Goal: Information Seeking & Learning: Learn about a topic

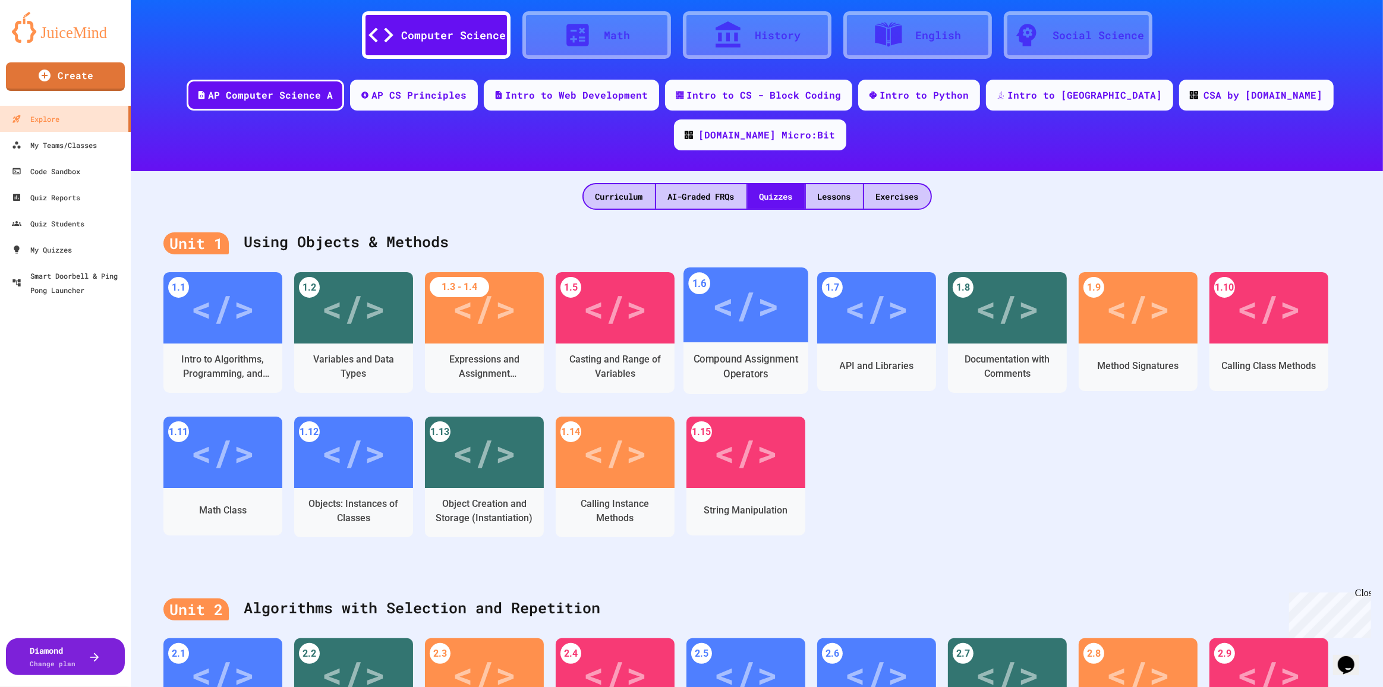
scroll to position [53, 0]
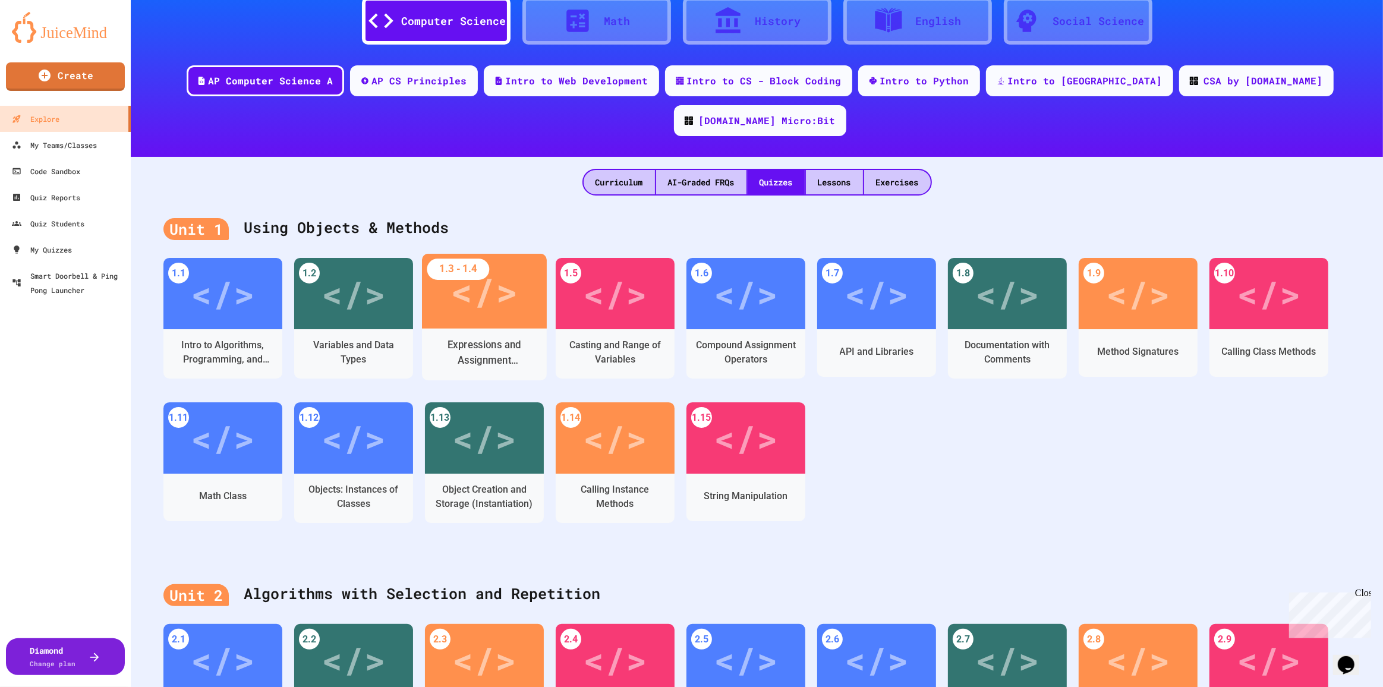
click at [503, 338] on div "Expressions and Assignment Statements" at bounding box center [485, 353] width 106 height 30
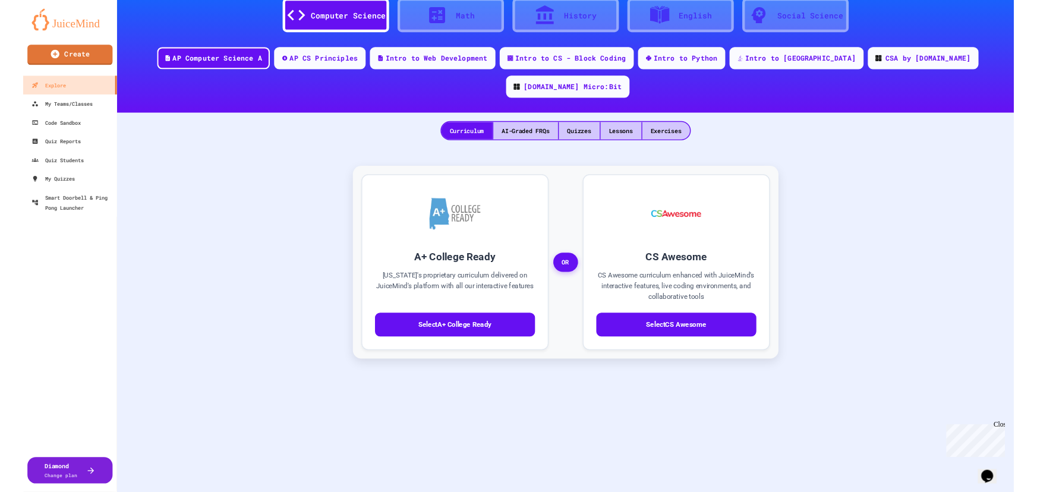
scroll to position [159, 0]
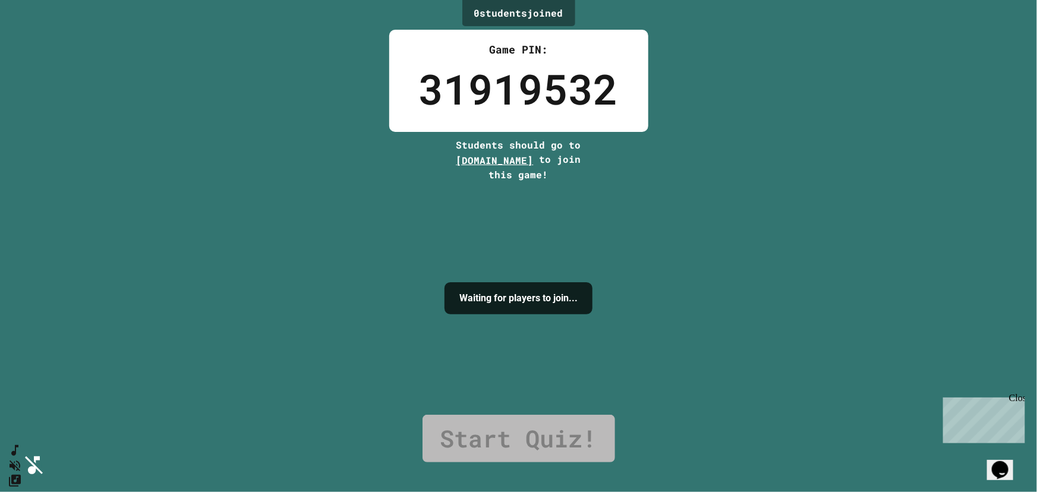
drag, startPoint x: 536, startPoint y: 325, endPoint x: 358, endPoint y: 368, distance: 182.9
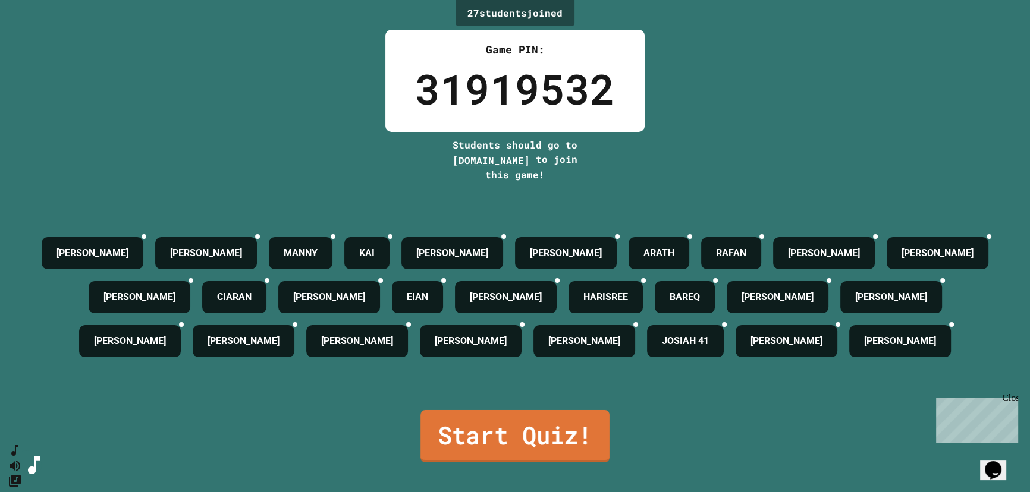
click at [471, 422] on link "Start Quiz!" at bounding box center [514, 436] width 189 height 52
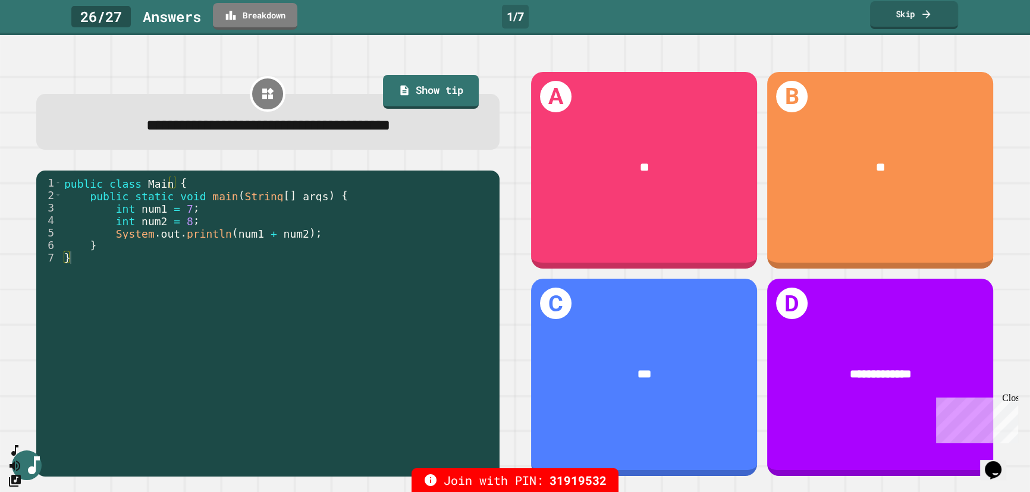
click at [923, 10] on icon at bounding box center [926, 14] width 12 height 12
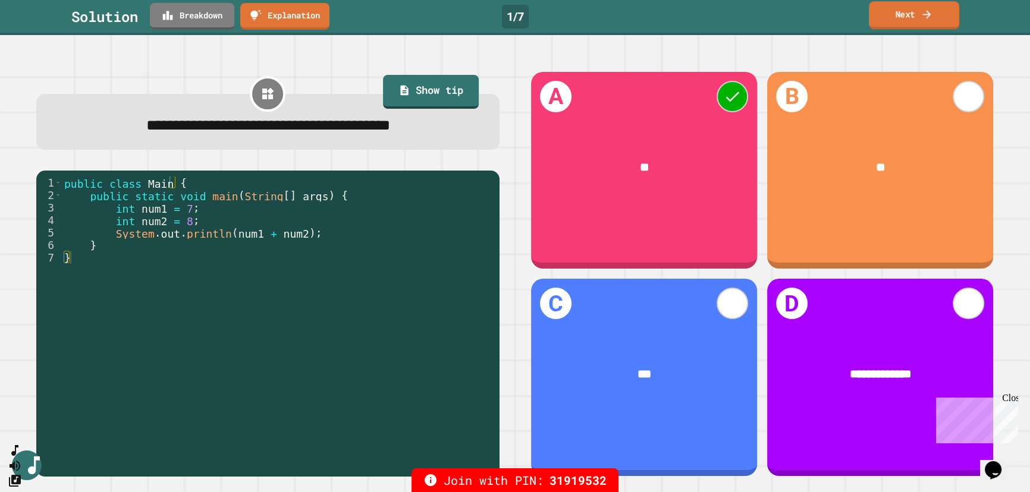
click at [905, 24] on link "Next" at bounding box center [913, 15] width 90 height 28
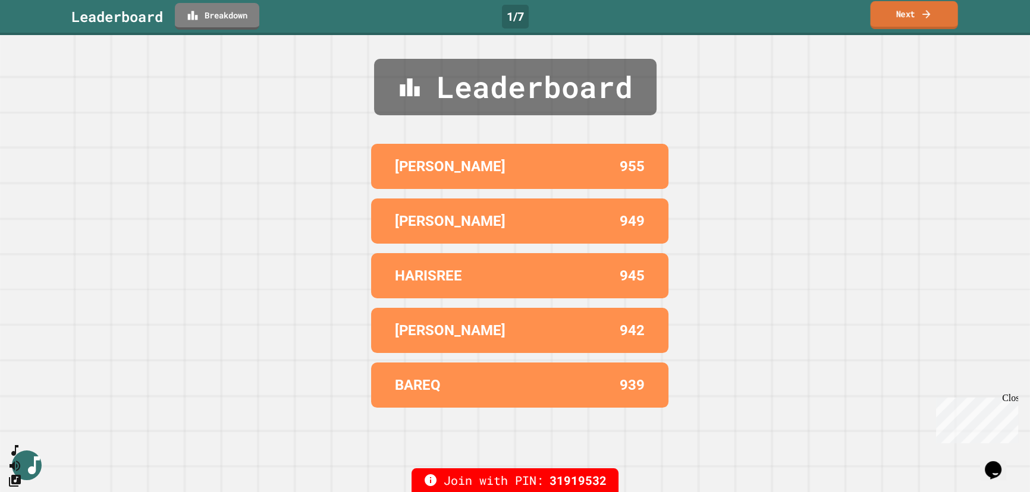
click at [926, 11] on icon at bounding box center [926, 14] width 8 height 8
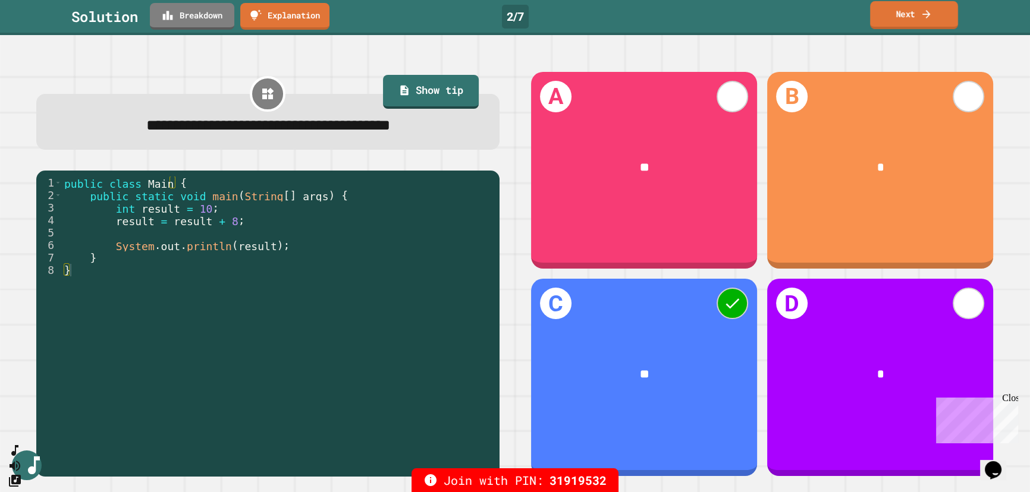
click at [938, 16] on link "Next" at bounding box center [914, 15] width 88 height 28
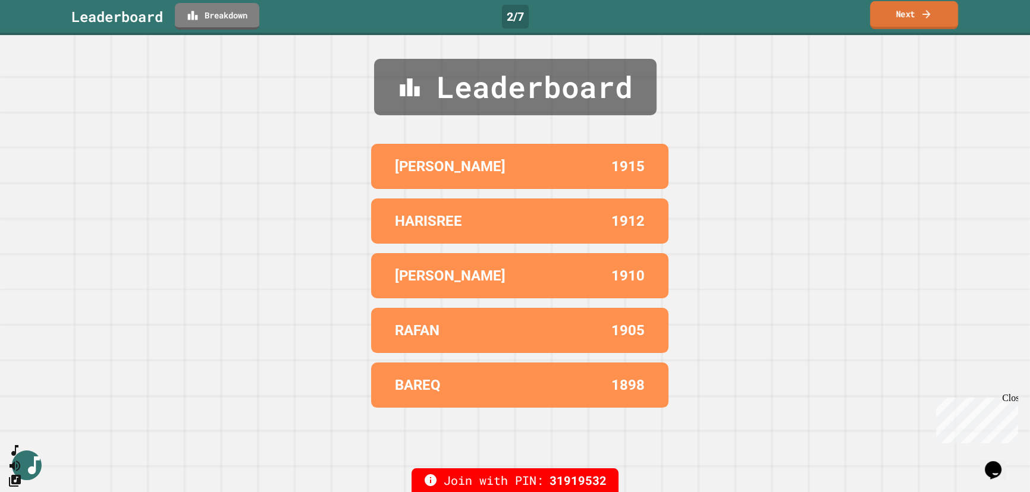
click at [938, 16] on link "Next" at bounding box center [914, 15] width 88 height 28
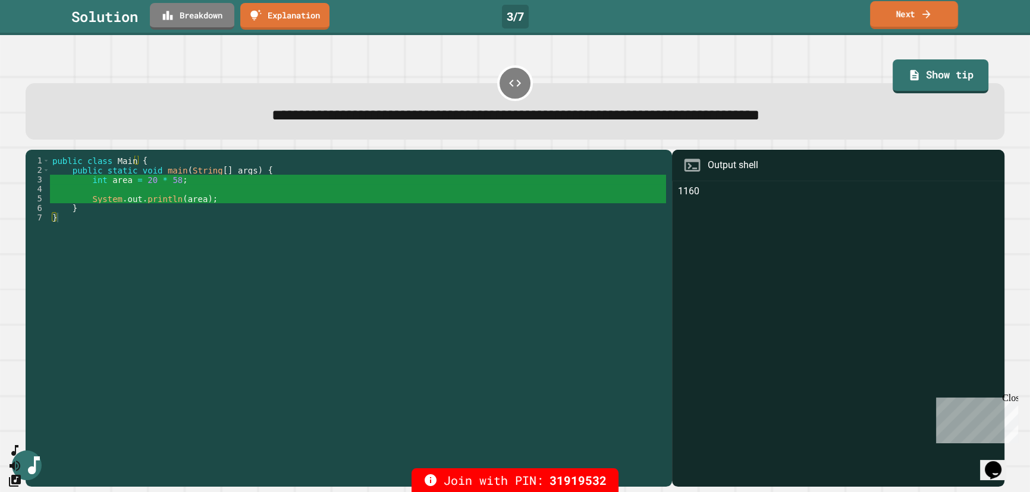
click at [904, 10] on link "Next" at bounding box center [914, 15] width 88 height 28
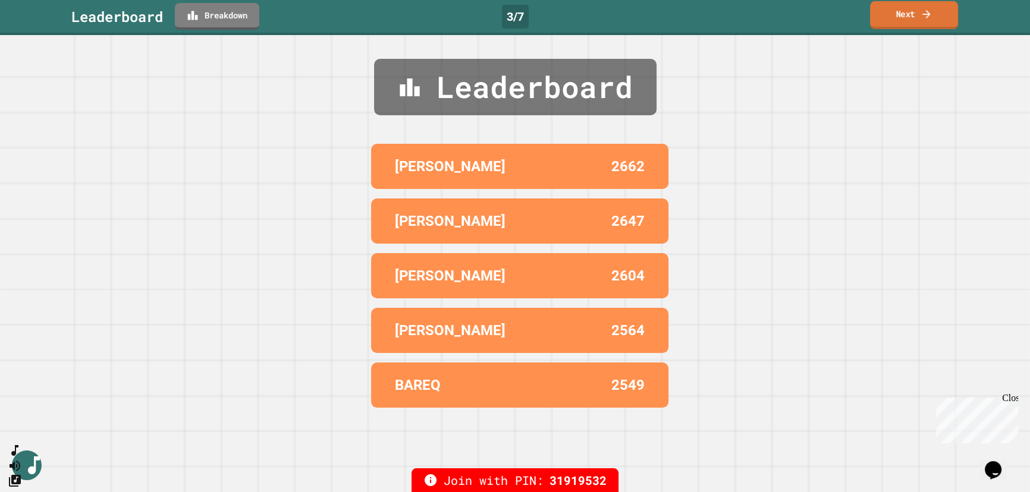
click at [904, 10] on link "Next" at bounding box center [914, 15] width 88 height 28
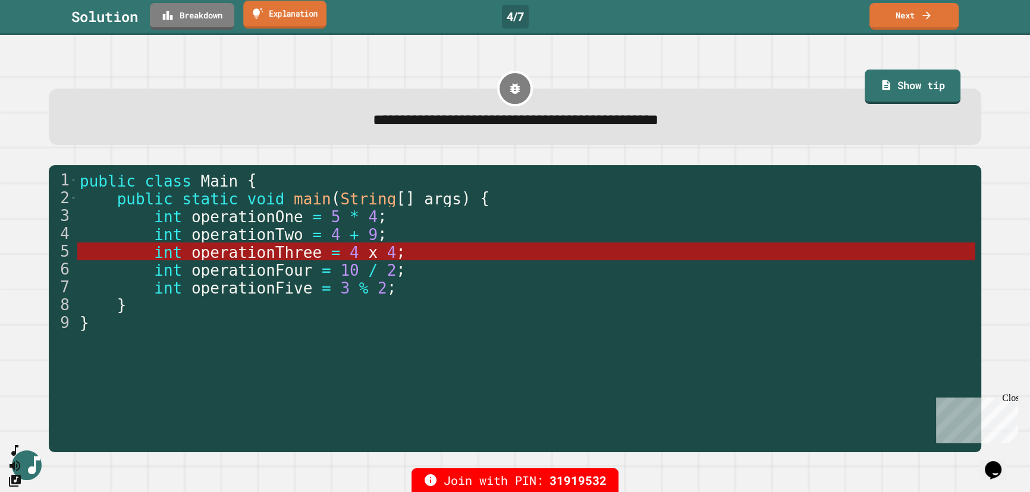
click at [297, 24] on link "Explanation" at bounding box center [284, 15] width 83 height 28
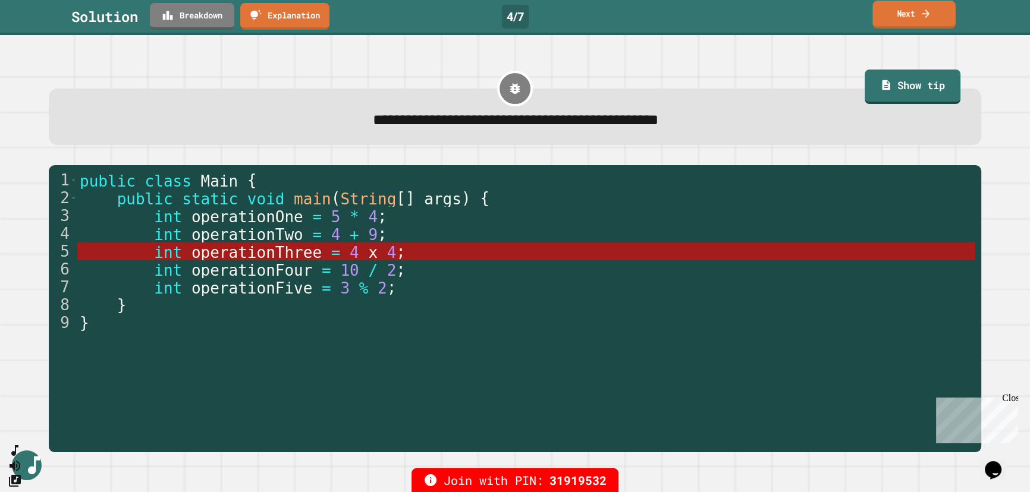
drag, startPoint x: 943, startPoint y: 11, endPoint x: 936, endPoint y: 11, distance: 7.1
click at [943, 11] on link "Next" at bounding box center [913, 15] width 83 height 28
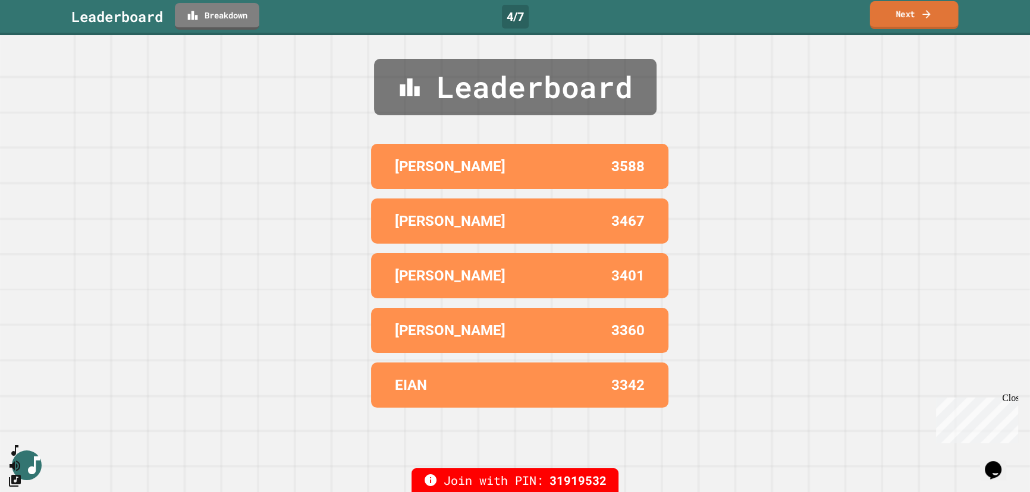
click at [889, 14] on link "Next" at bounding box center [914, 15] width 89 height 28
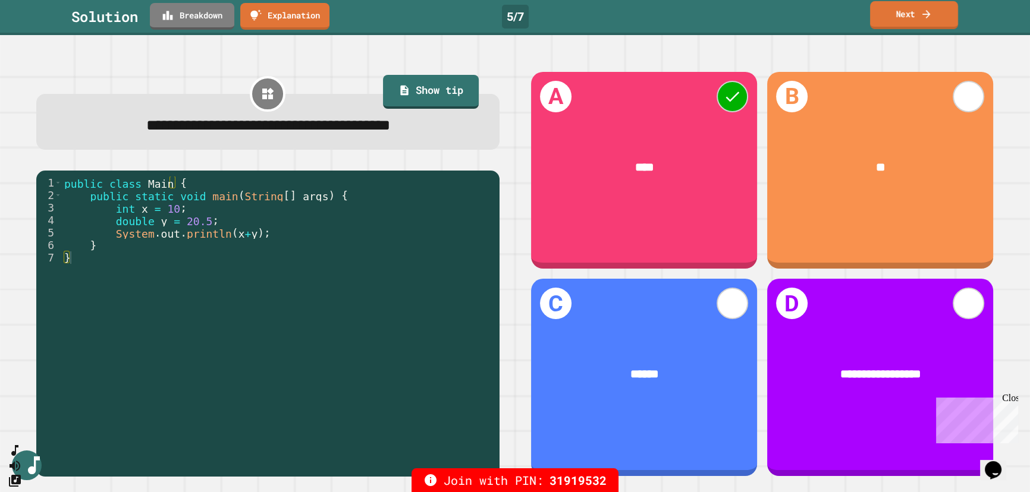
click at [894, 11] on link "Next" at bounding box center [914, 15] width 88 height 28
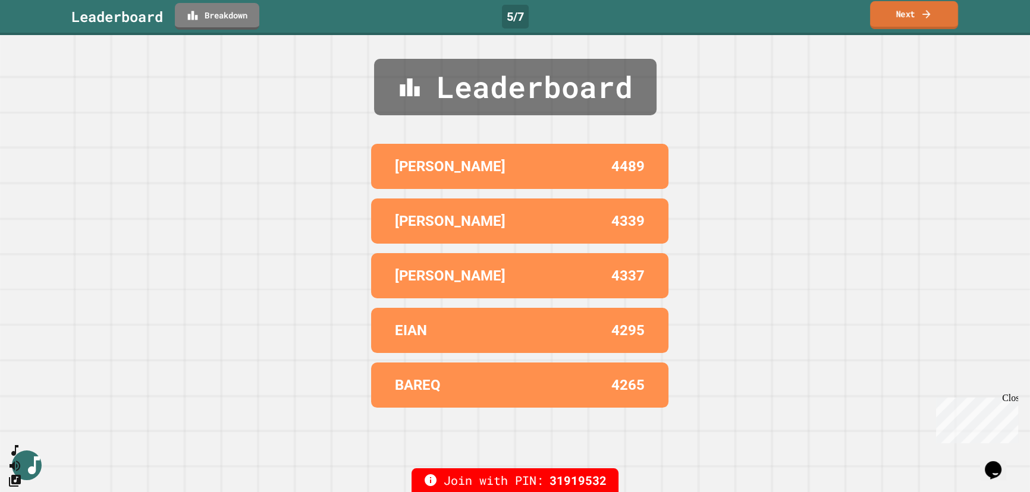
click at [933, 14] on link "Next" at bounding box center [914, 15] width 88 height 28
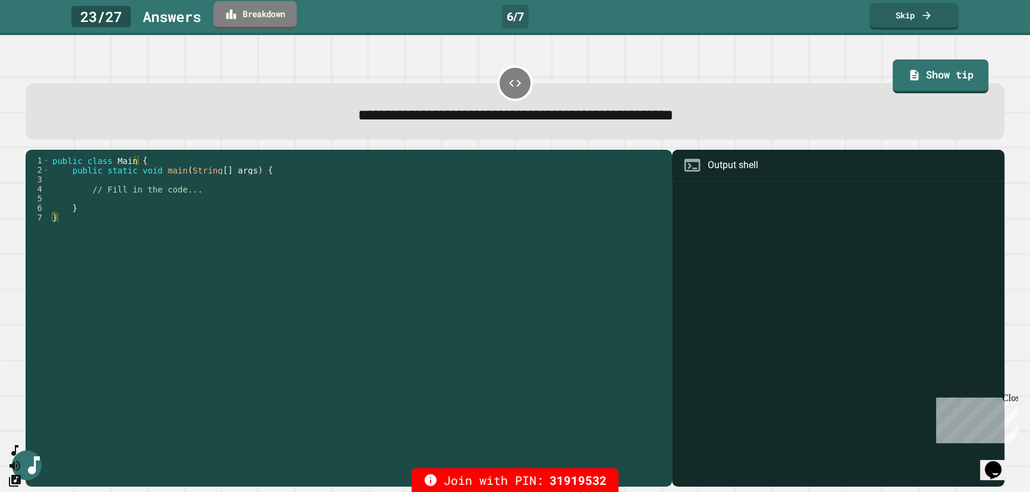
click at [264, 12] on link "Breakdown" at bounding box center [254, 15] width 83 height 28
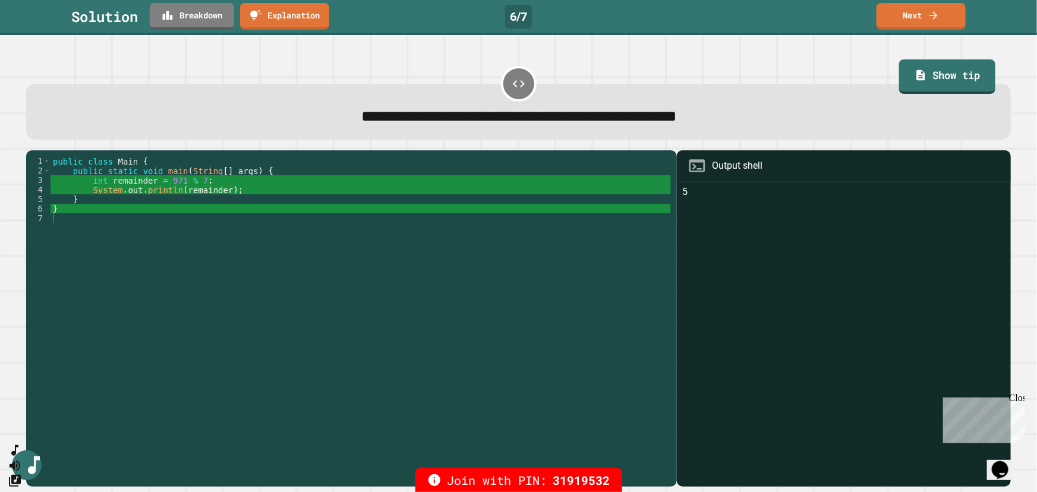
click at [252, 228] on div "public class Main { public static void main ( String [ ] args ) { int remainder…" at bounding box center [361, 313] width 621 height 314
click at [920, 17] on link "Next" at bounding box center [921, 15] width 87 height 28
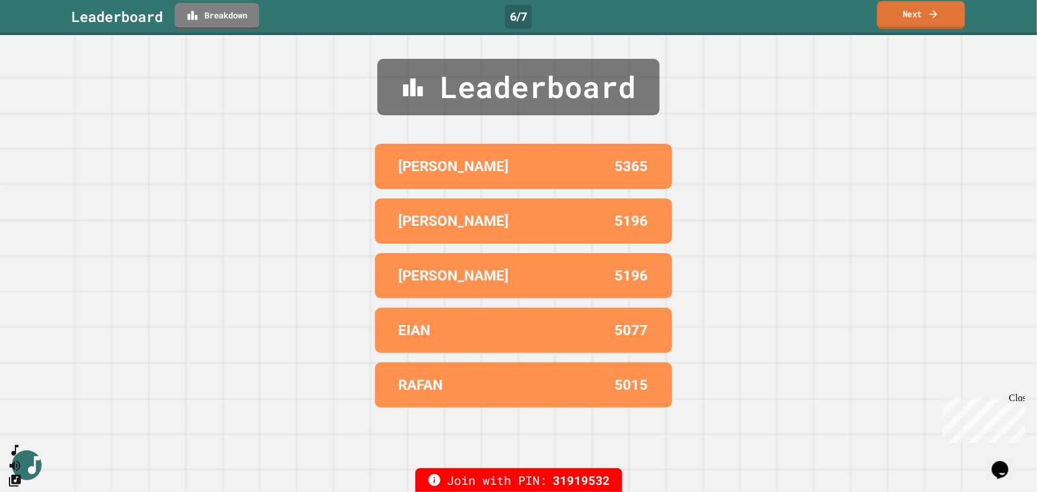
click at [920, 17] on link "Next" at bounding box center [921, 15] width 88 height 28
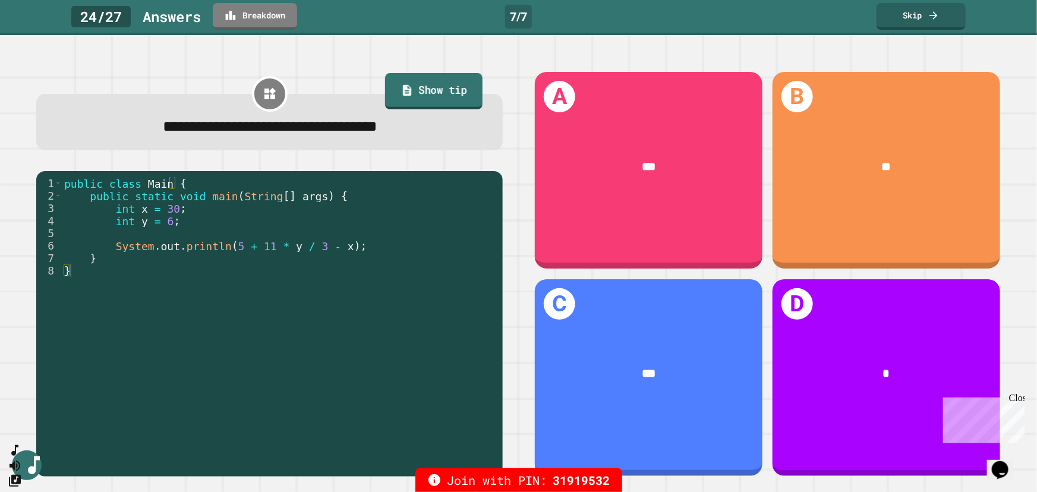
click at [415, 84] on link "Show tip" at bounding box center [433, 91] width 97 height 36
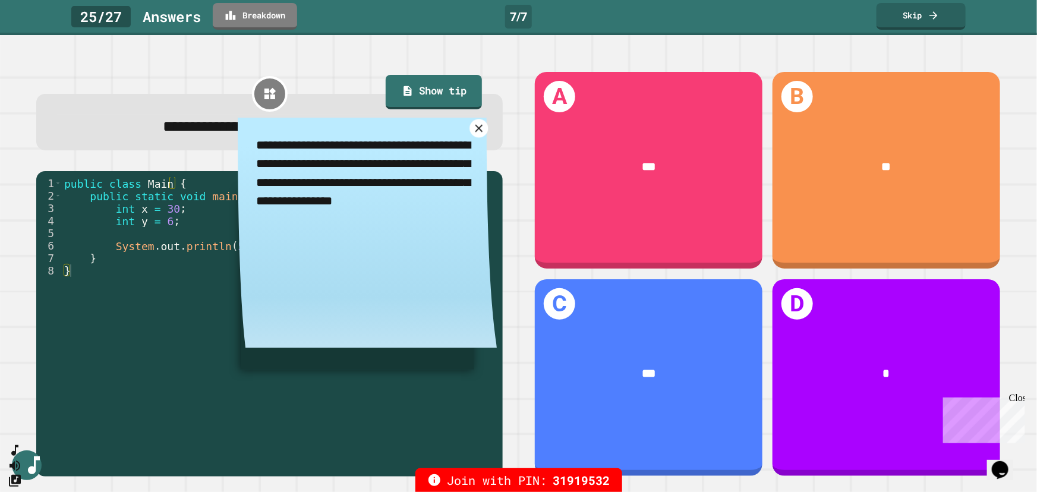
click at [477, 132] on link at bounding box center [479, 128] width 18 height 18
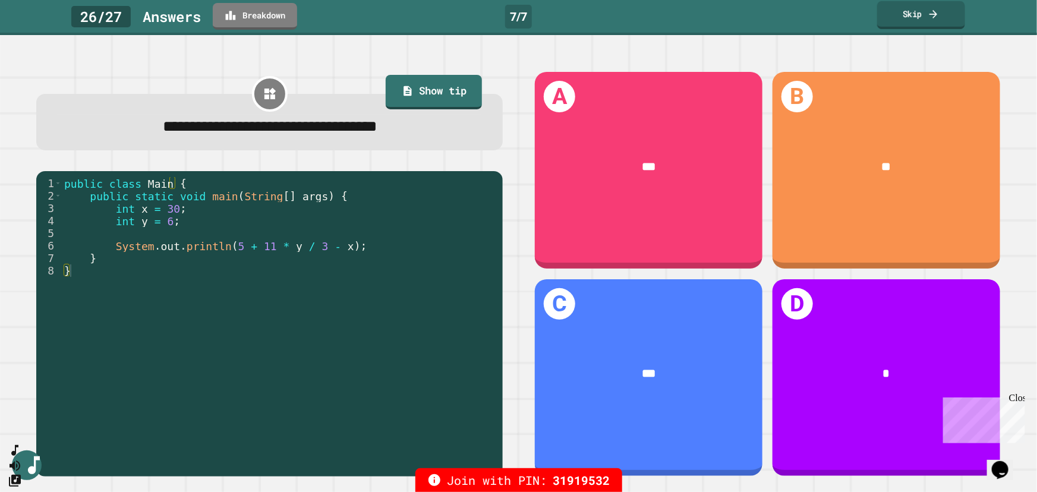
click at [912, 21] on link "Skip" at bounding box center [921, 15] width 88 height 28
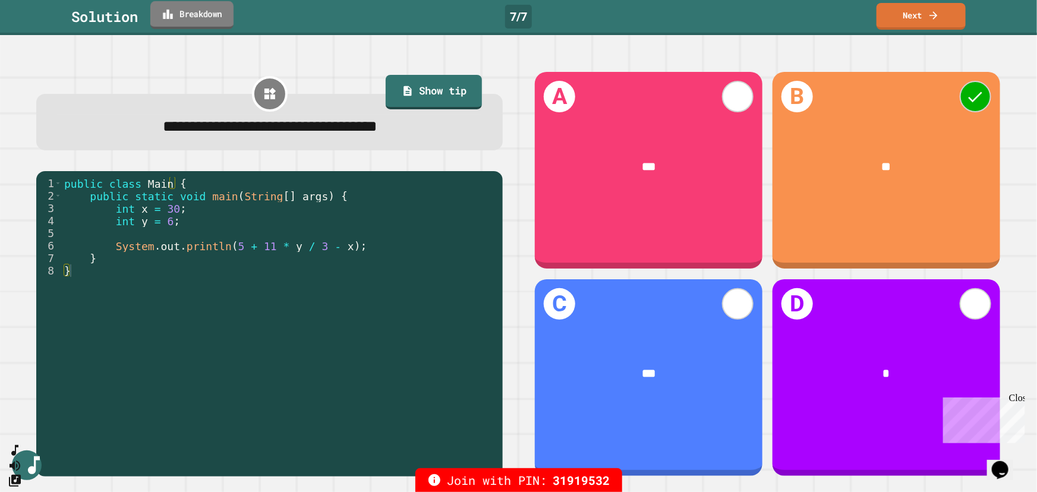
click at [219, 13] on link "Breakdown" at bounding box center [191, 15] width 83 height 28
drag, startPoint x: 697, startPoint y: 144, endPoint x: 547, endPoint y: 152, distance: 150.0
click at [406, 89] on link "Show tip" at bounding box center [434, 91] width 97 height 36
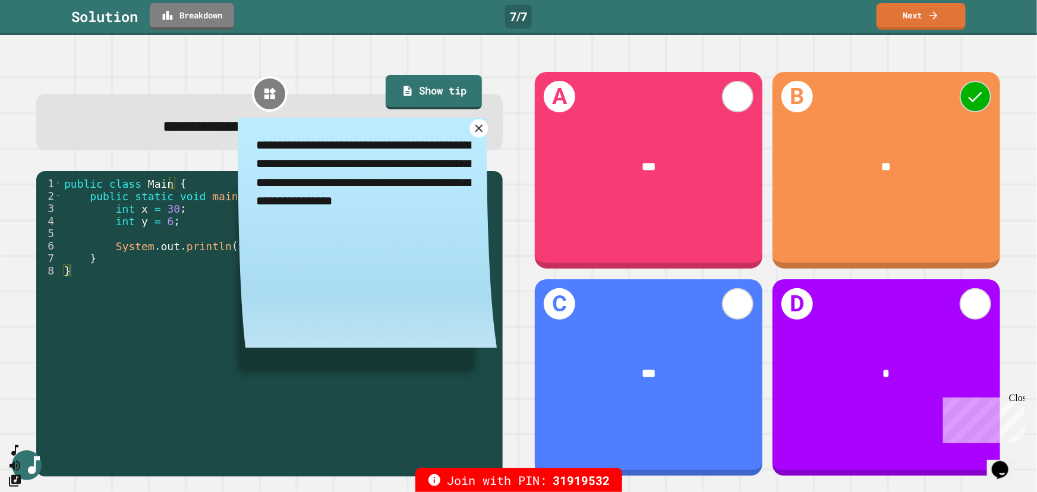
click at [476, 130] on icon at bounding box center [479, 128] width 12 height 12
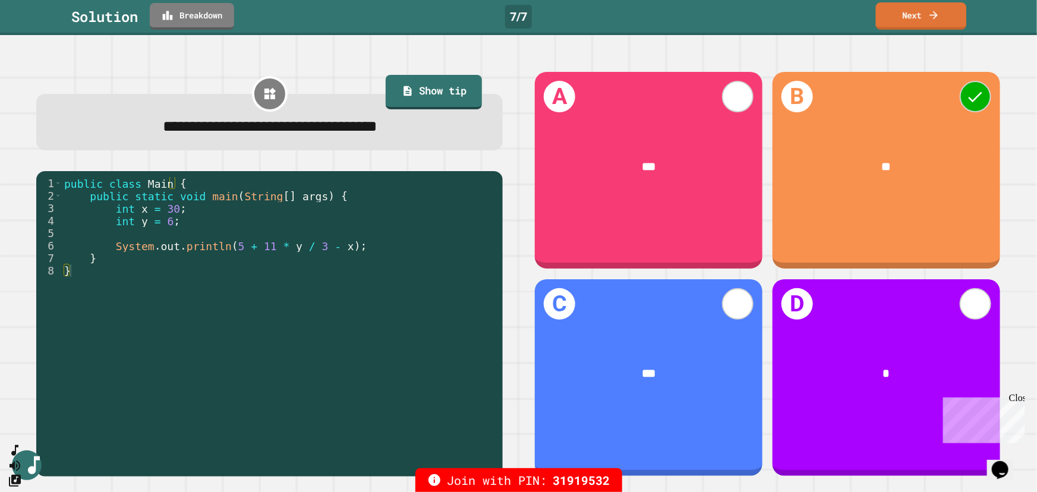
click at [941, 5] on link "Next" at bounding box center [921, 15] width 91 height 27
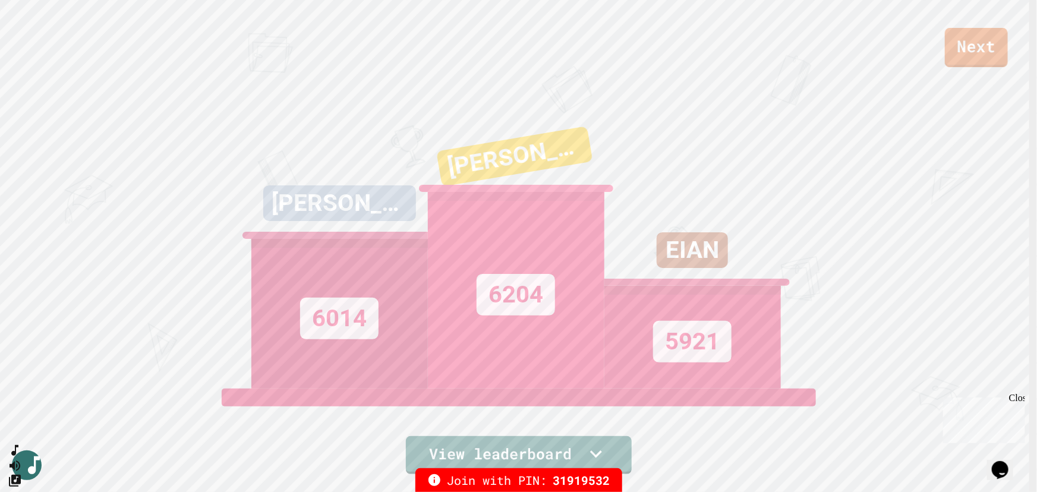
click at [961, 53] on link "Next" at bounding box center [976, 47] width 63 height 39
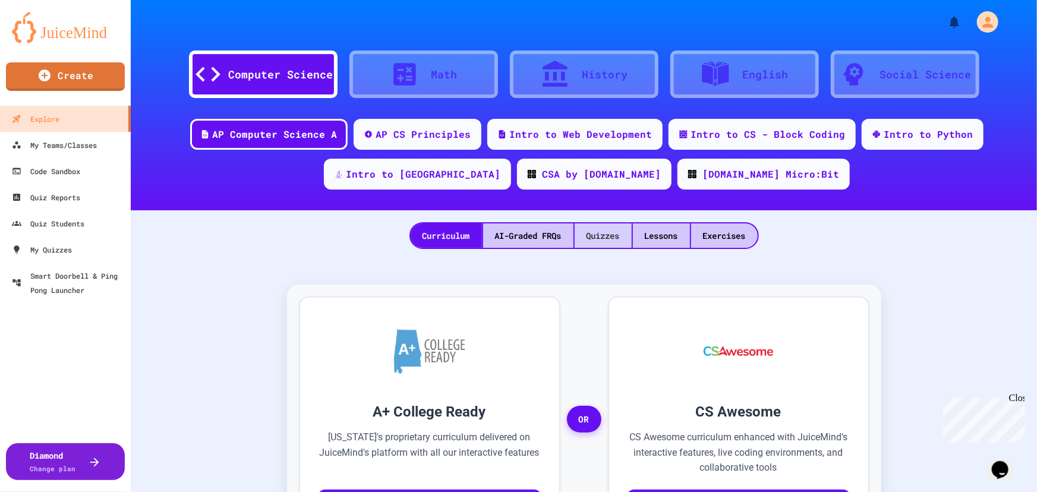
click at [608, 243] on div "Quizzes" at bounding box center [603, 235] width 57 height 24
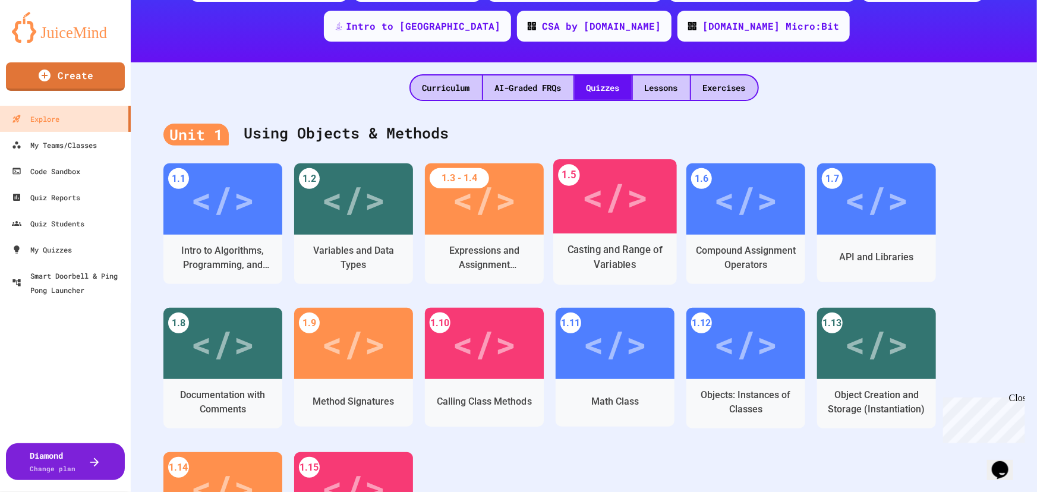
scroll to position [162, 0]
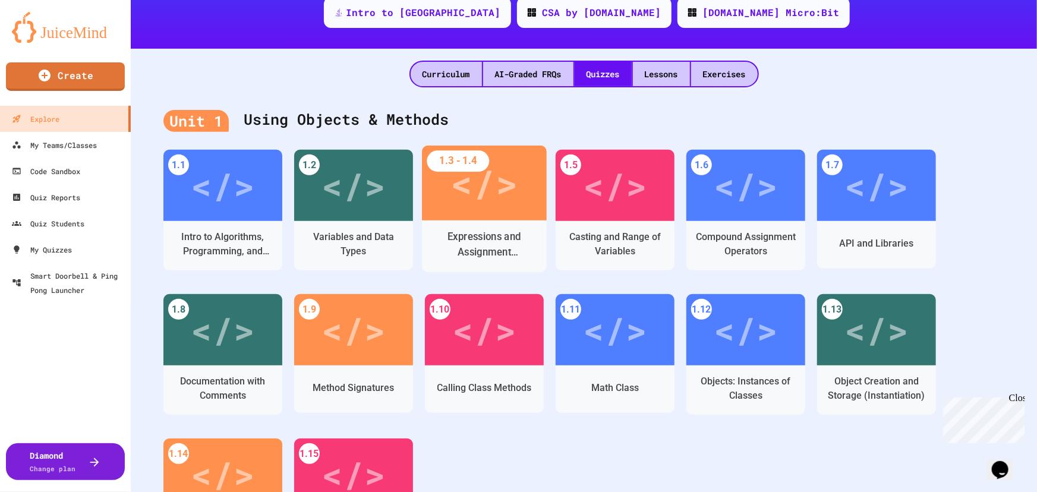
click at [477, 199] on div "</>" at bounding box center [484, 183] width 67 height 56
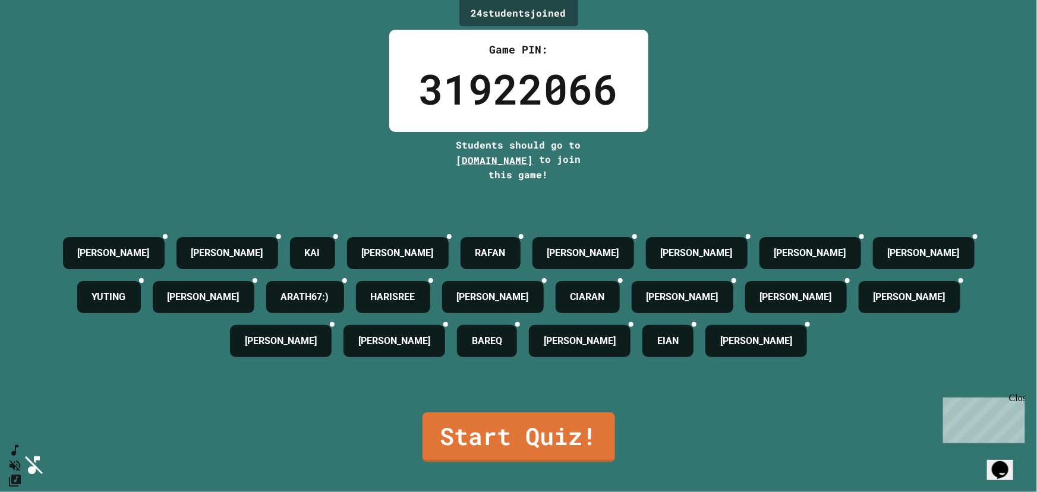
click at [533, 438] on link "Start Quiz!" at bounding box center [519, 436] width 190 height 52
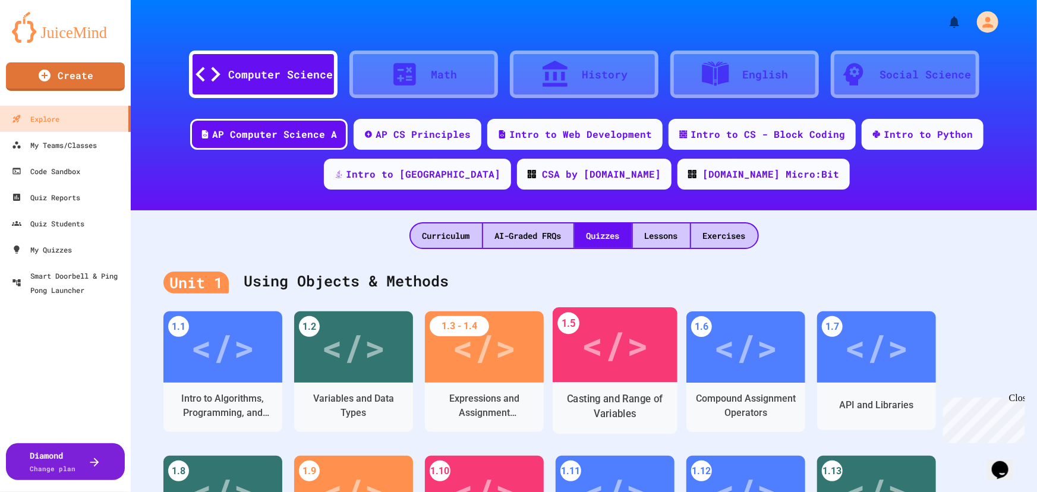
click at [634, 341] on div "</>" at bounding box center [614, 345] width 67 height 56
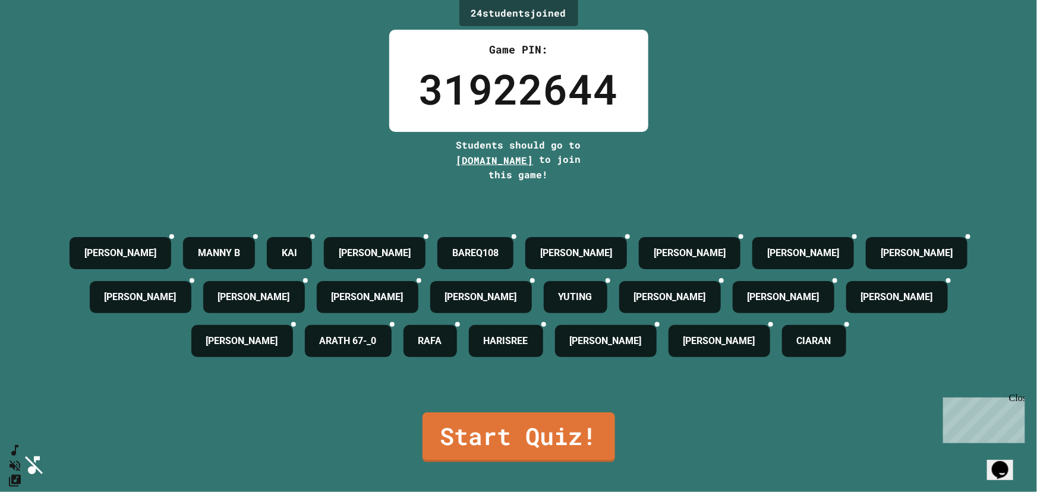
click at [580, 419] on link "Start Quiz!" at bounding box center [518, 436] width 191 height 52
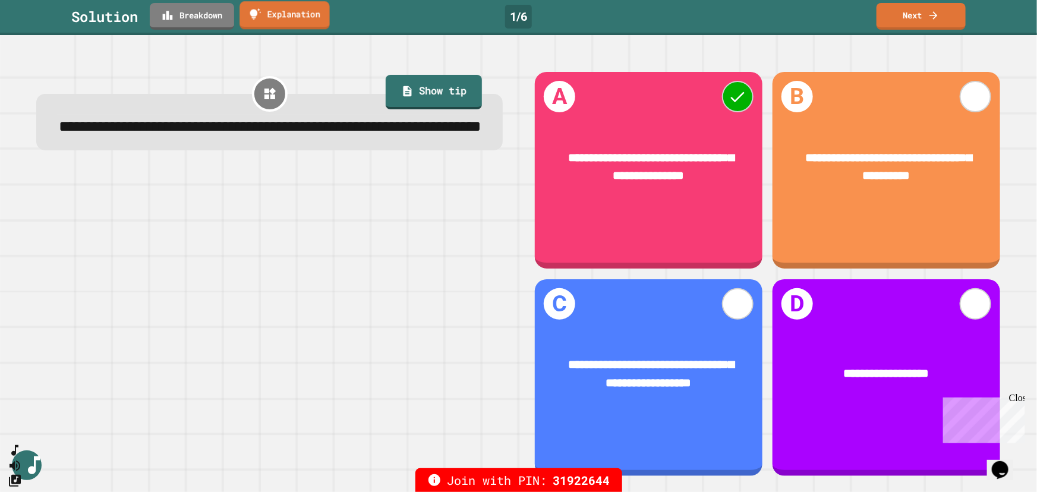
click at [296, 13] on link "Explanation" at bounding box center [285, 15] width 90 height 28
drag, startPoint x: 202, startPoint y: 190, endPoint x: 197, endPoint y: 196, distance: 7.2
click at [956, 13] on link "Next" at bounding box center [921, 15] width 87 height 28
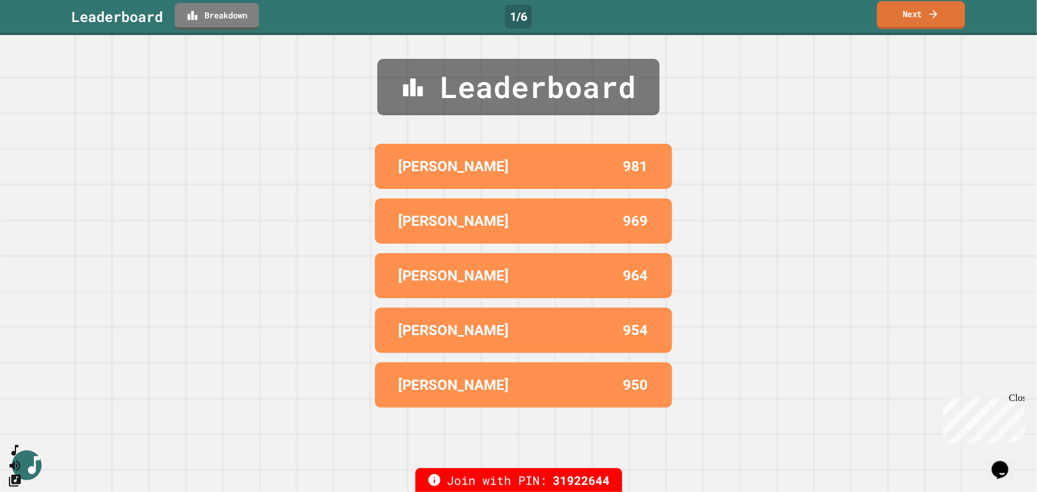
click at [909, 12] on link "Next" at bounding box center [921, 15] width 88 height 28
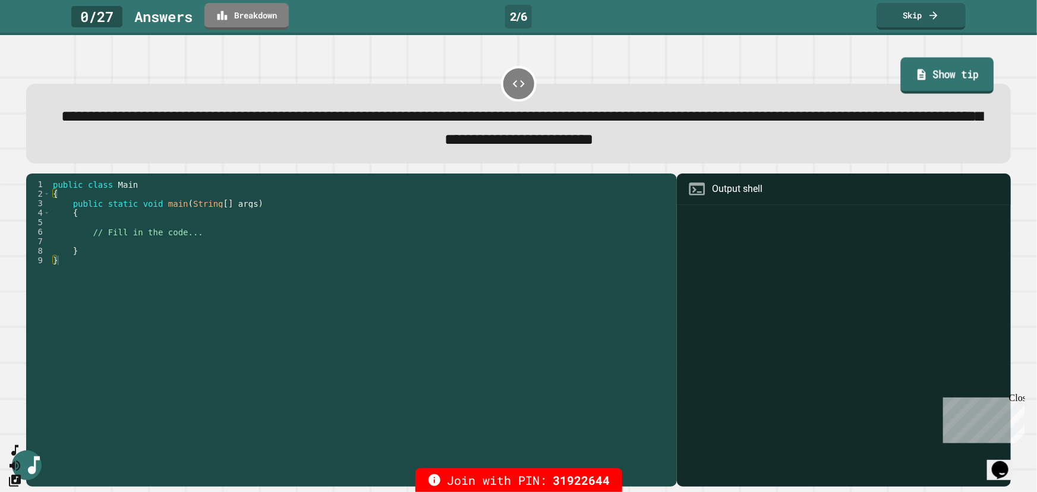
click at [901, 75] on link "Show tip" at bounding box center [947, 75] width 93 height 36
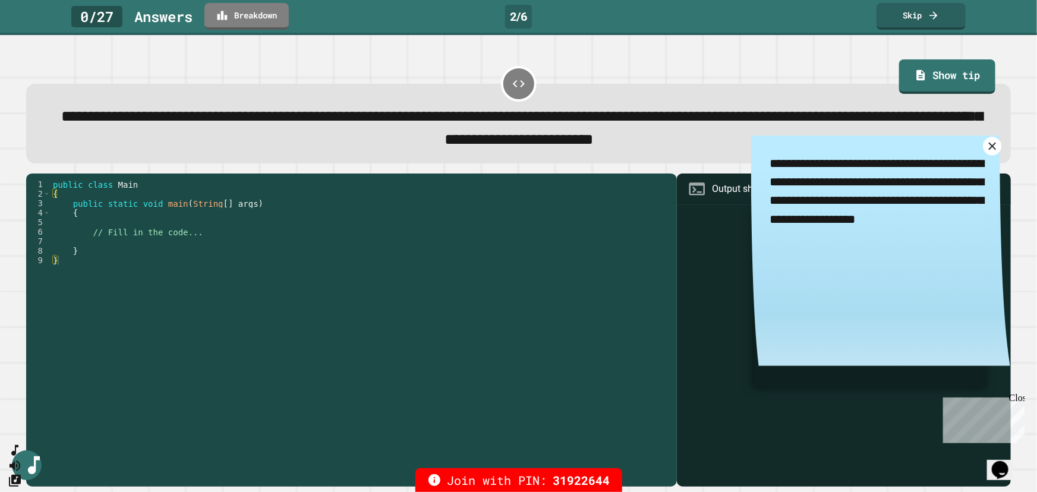
click at [986, 146] on icon at bounding box center [992, 146] width 12 height 12
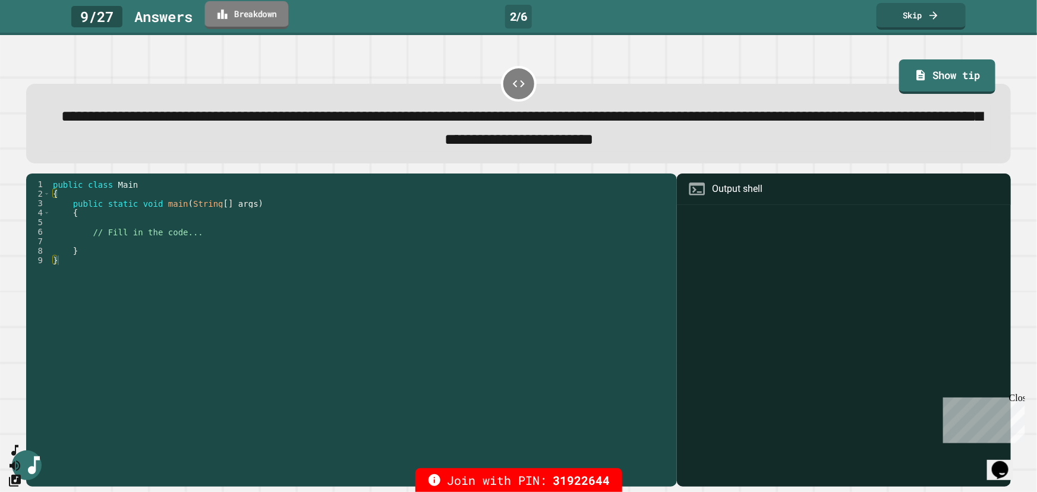
click at [248, 7] on link "Breakdown" at bounding box center [247, 15] width 84 height 28
click at [904, 20] on link "Skip" at bounding box center [921, 15] width 88 height 28
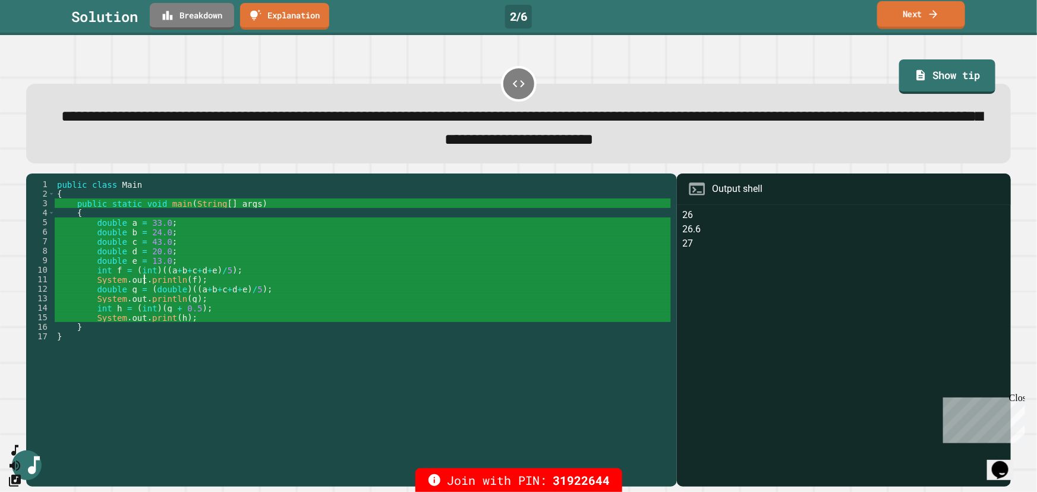
click at [143, 286] on div "public class Main { public static void main ( String [ ] args ) { double a = 33…" at bounding box center [363, 322] width 616 height 285
click at [141, 250] on div "public class Main { public static void main ( String [ ] args ) { double a = 33…" at bounding box center [363, 322] width 616 height 285
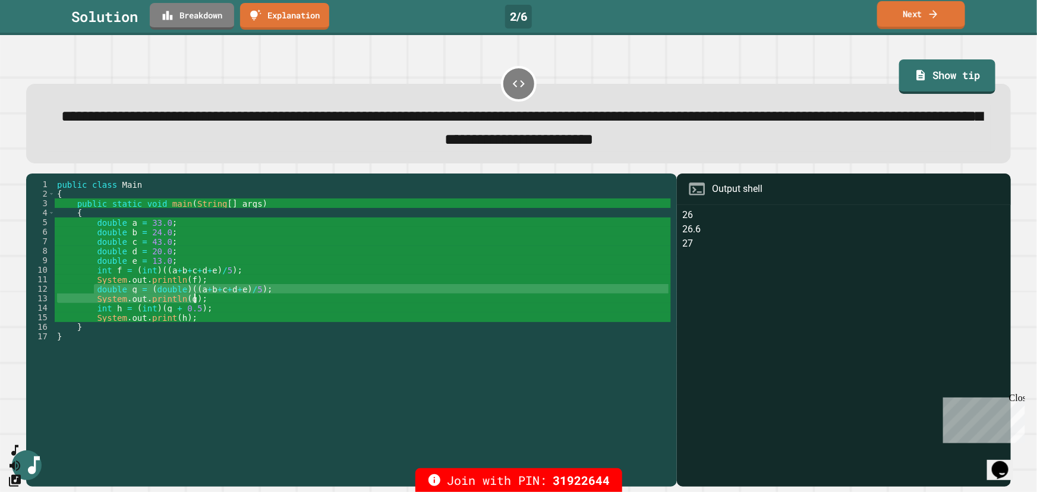
drag, startPoint x: 95, startPoint y: 291, endPoint x: 211, endPoint y: 301, distance: 116.3
click at [211, 301] on div "public class Main { public static void main ( String [ ] args ) { double a = 33…" at bounding box center [363, 322] width 616 height 285
type textarea "**********"
click at [172, 312] on div "public class Main { public static void main ( String [ ] args ) { double a = 33…" at bounding box center [363, 322] width 616 height 285
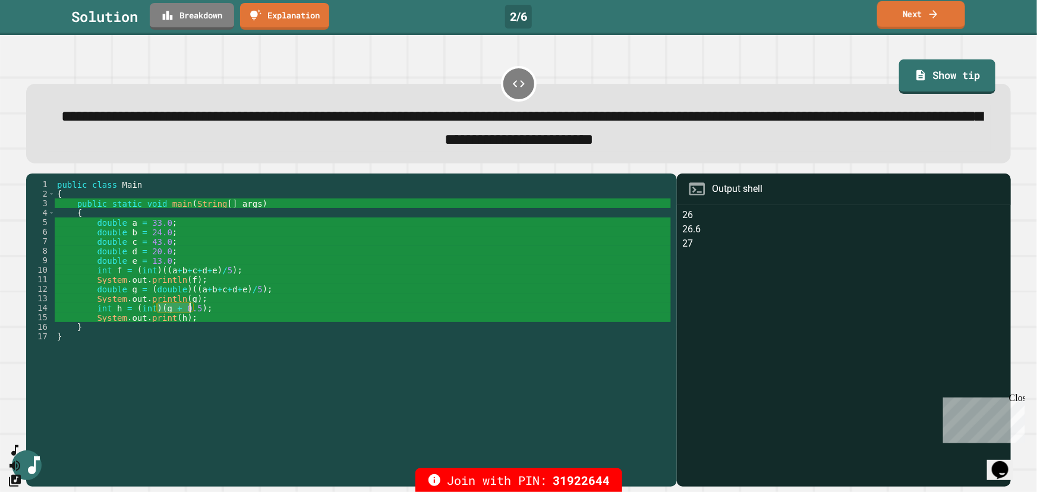
drag, startPoint x: 156, startPoint y: 310, endPoint x: 190, endPoint y: 315, distance: 34.2
click at [190, 315] on div "public class Main { public static void main ( String [ ] args ) { double a = 33…" at bounding box center [363, 322] width 616 height 285
click at [130, 265] on div "public class Main { public static void main ( String [ ] args ) { double a = 33…" at bounding box center [363, 322] width 616 height 285
drag, startPoint x: 207, startPoint y: 273, endPoint x: 160, endPoint y: 272, distance: 47.0
click at [160, 272] on div "public class Main { public static void main ( String [ ] args ) { double a = 33…" at bounding box center [363, 322] width 616 height 285
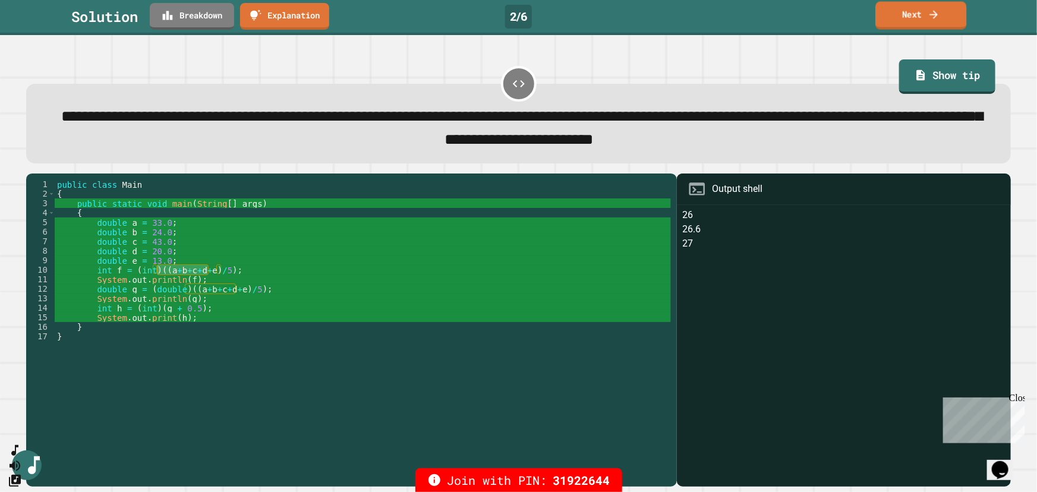
click at [930, 22] on link "Next" at bounding box center [921, 16] width 91 height 28
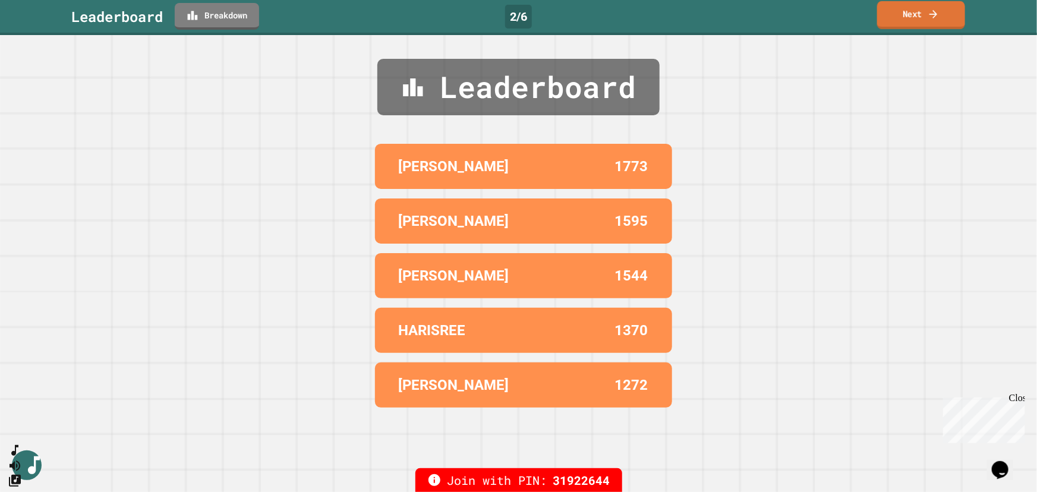
click at [921, 2] on link "Next" at bounding box center [921, 15] width 88 height 28
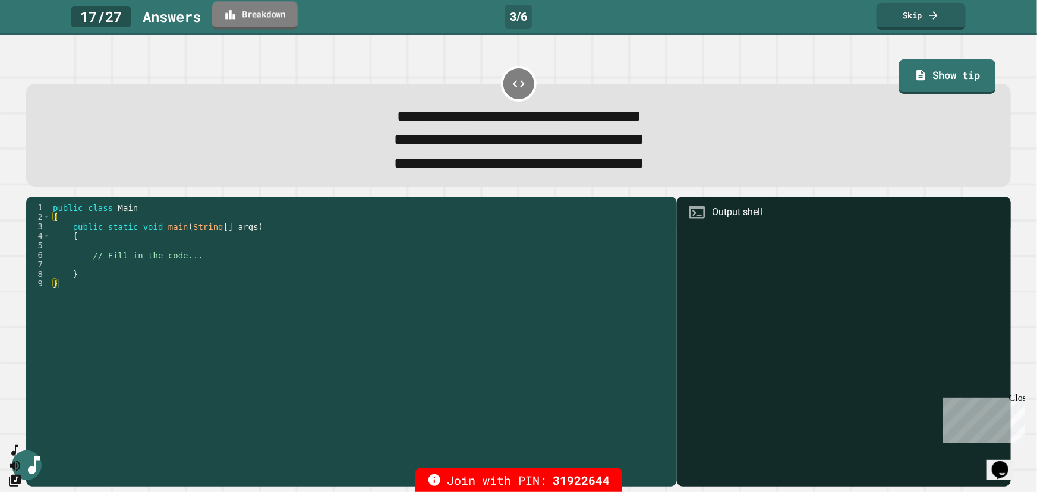
click at [234, 11] on icon at bounding box center [230, 15] width 10 height 10
click at [917, 71] on link "Show tip" at bounding box center [947, 75] width 95 height 36
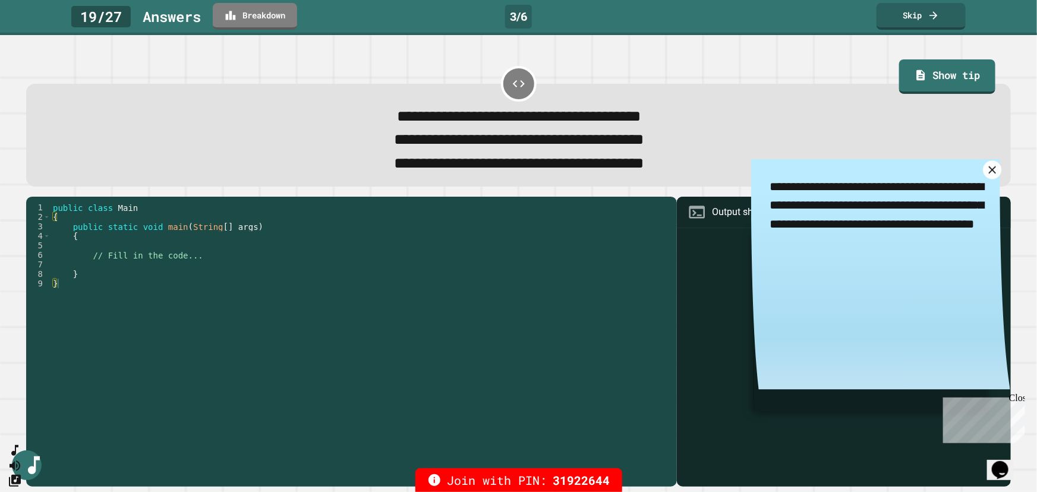
click at [986, 176] on icon at bounding box center [992, 169] width 12 height 12
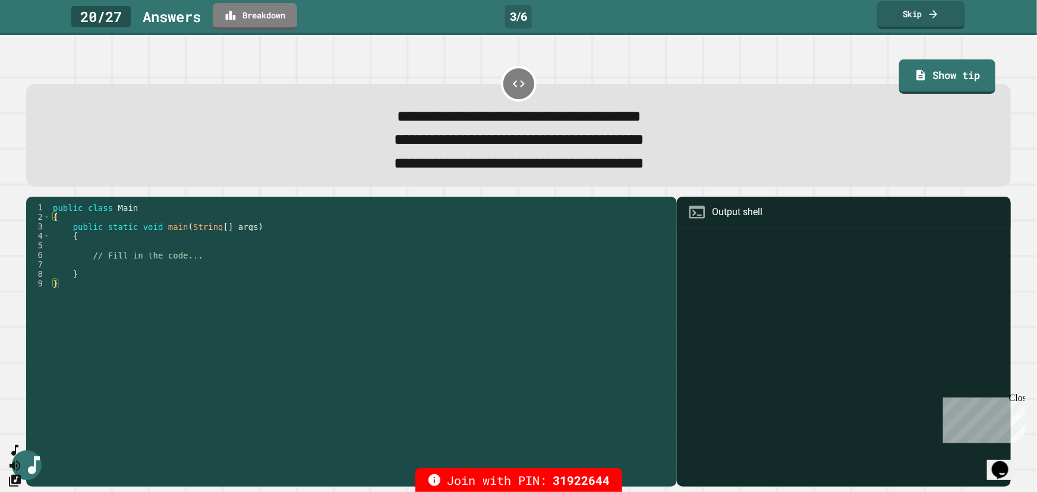
click at [927, 17] on link "Skip" at bounding box center [921, 15] width 88 height 28
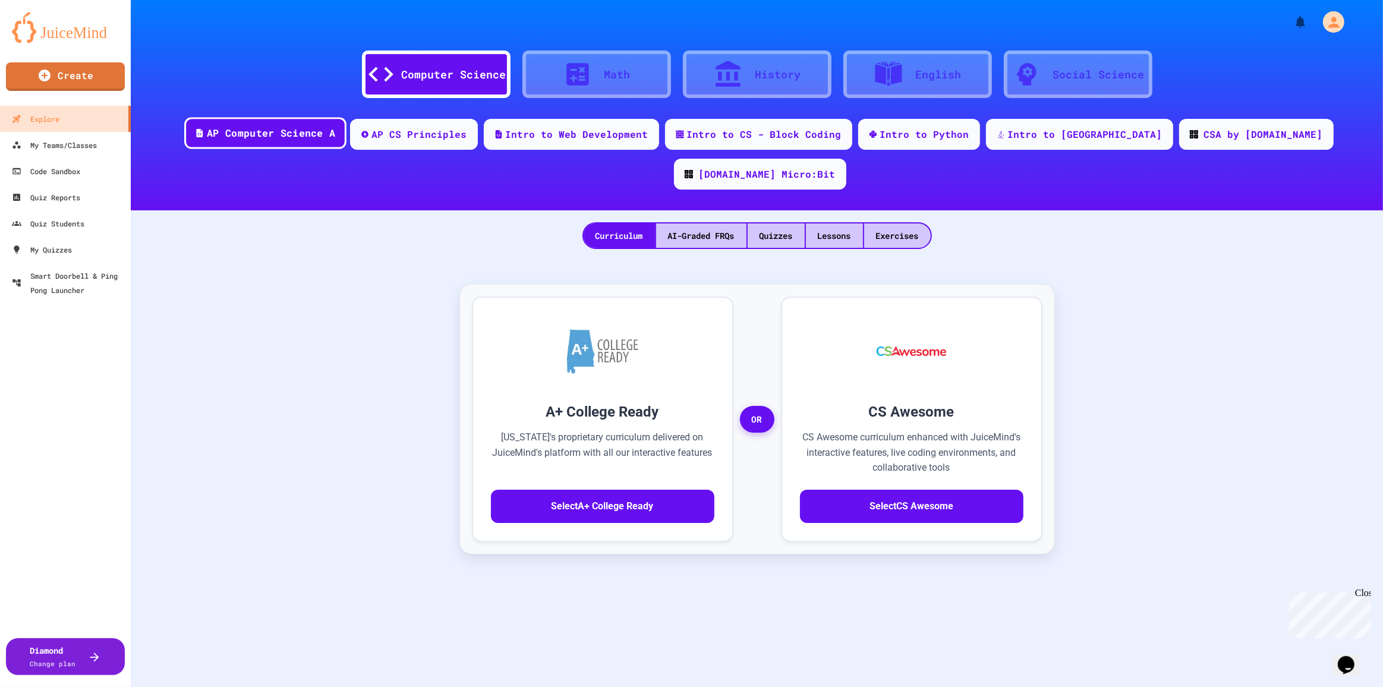
click at [281, 138] on div "AP Computer Science A" at bounding box center [271, 133] width 128 height 15
click at [905, 223] on div "Exercises" at bounding box center [897, 235] width 67 height 24
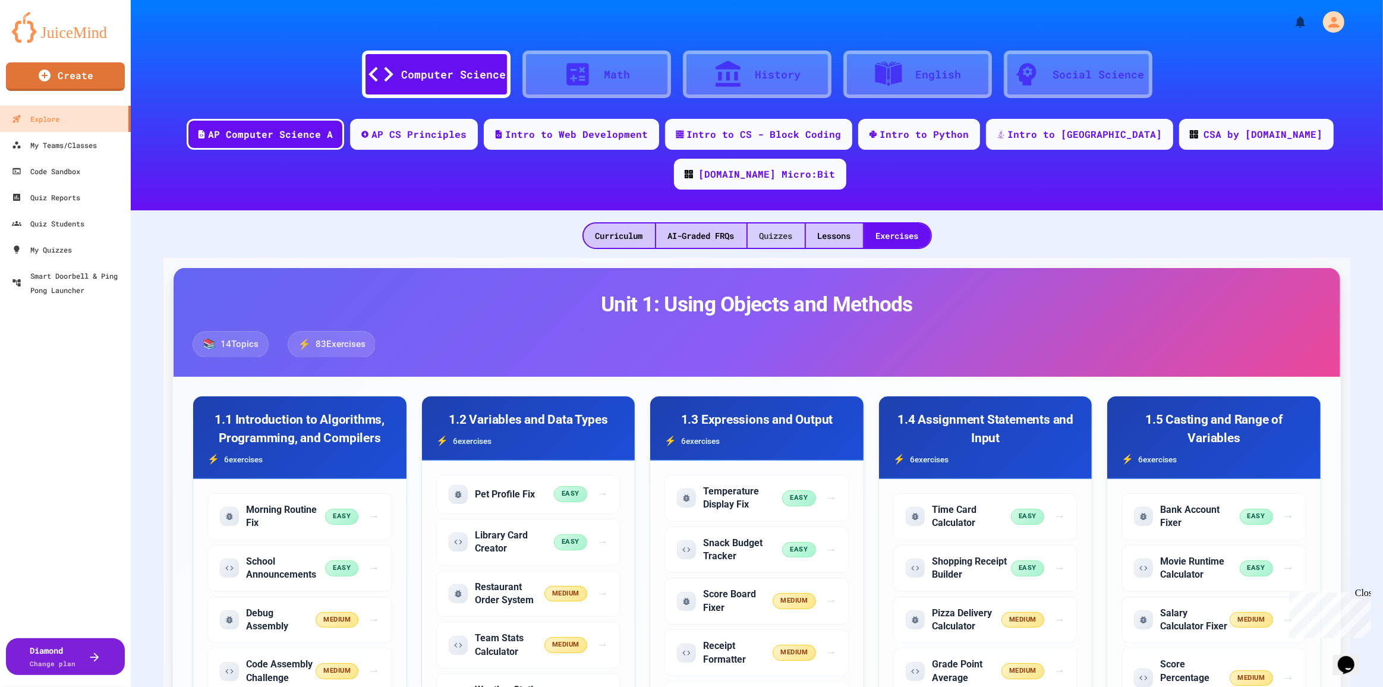
click at [772, 223] on div "Quizzes" at bounding box center [776, 235] width 57 height 24
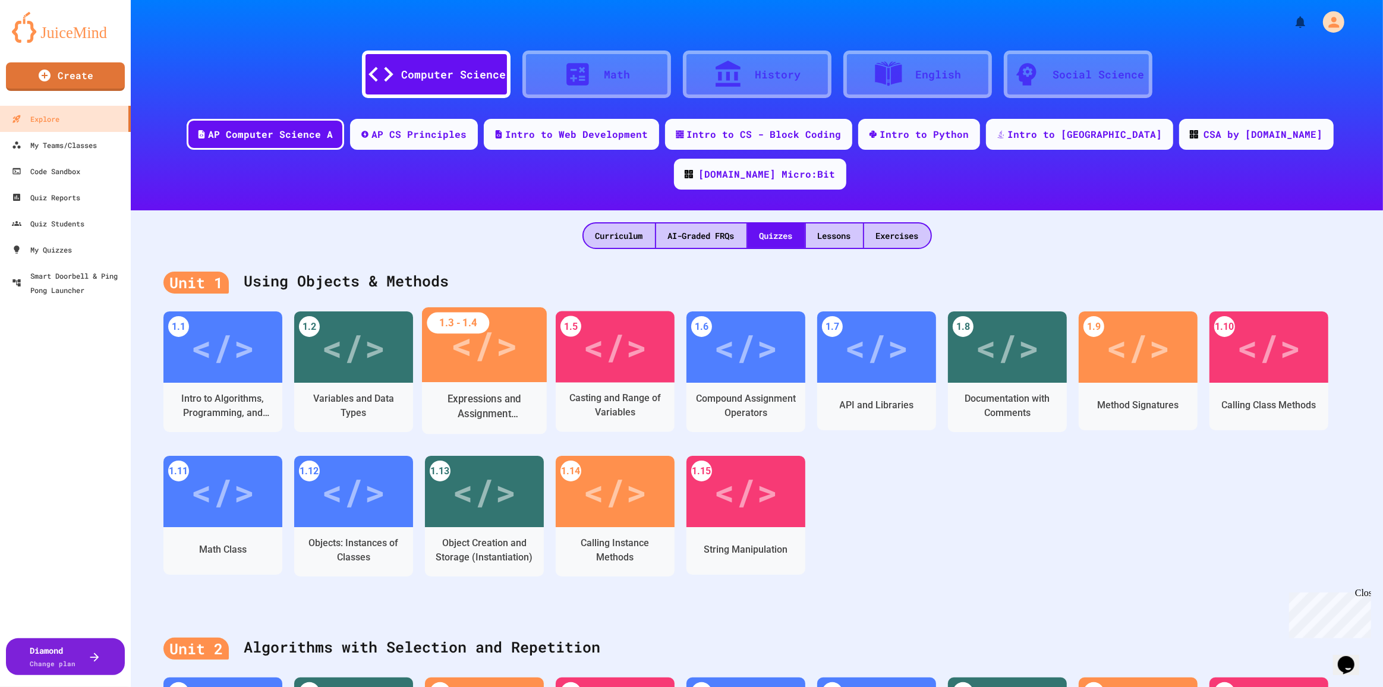
click at [499, 382] on div "Expressions and Assignment Statements" at bounding box center [484, 408] width 125 height 52
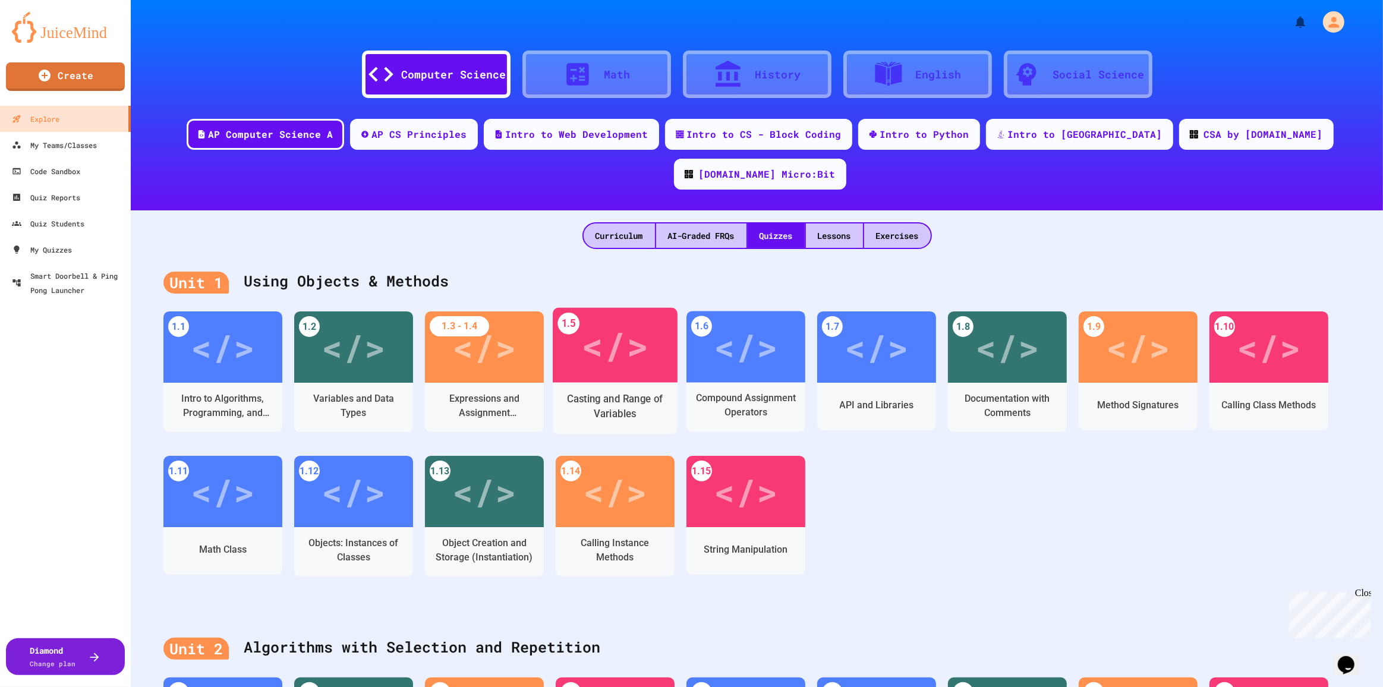
click at [629, 328] on div "</>" at bounding box center [614, 345] width 67 height 56
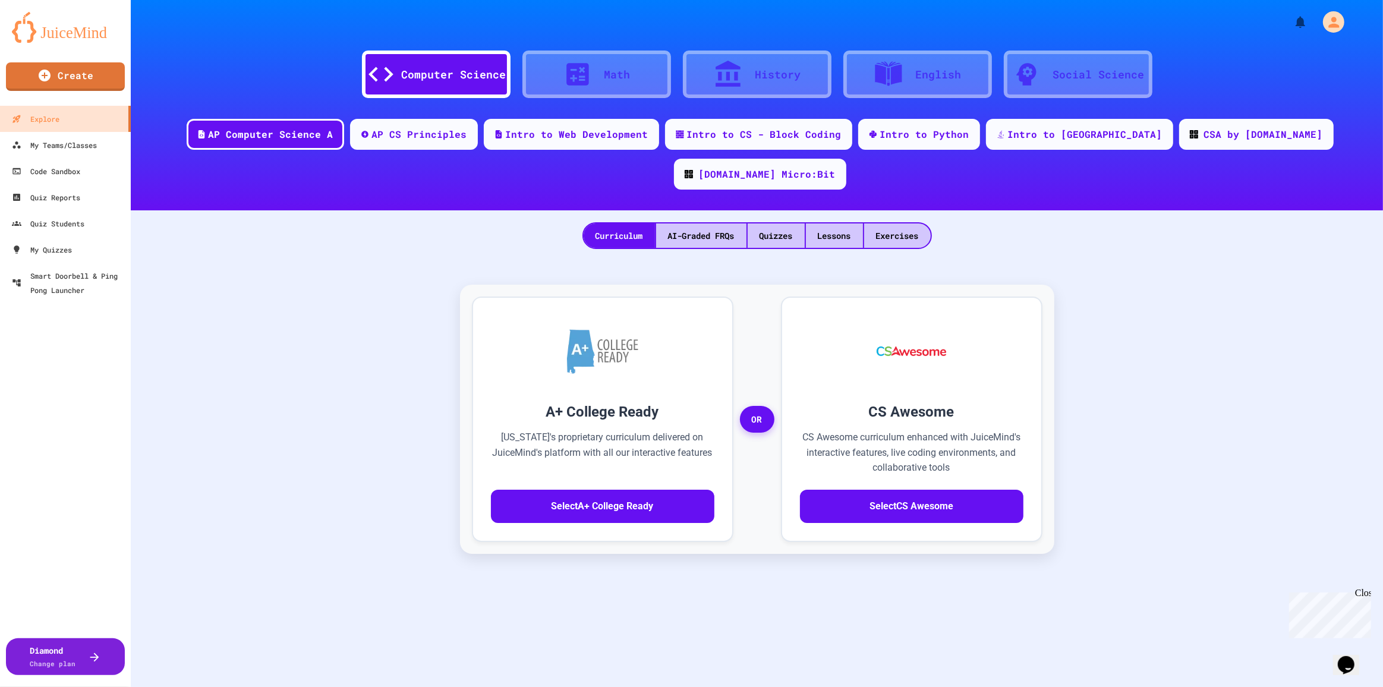
drag, startPoint x: 996, startPoint y: 186, endPoint x: 995, endPoint y: 194, distance: 7.8
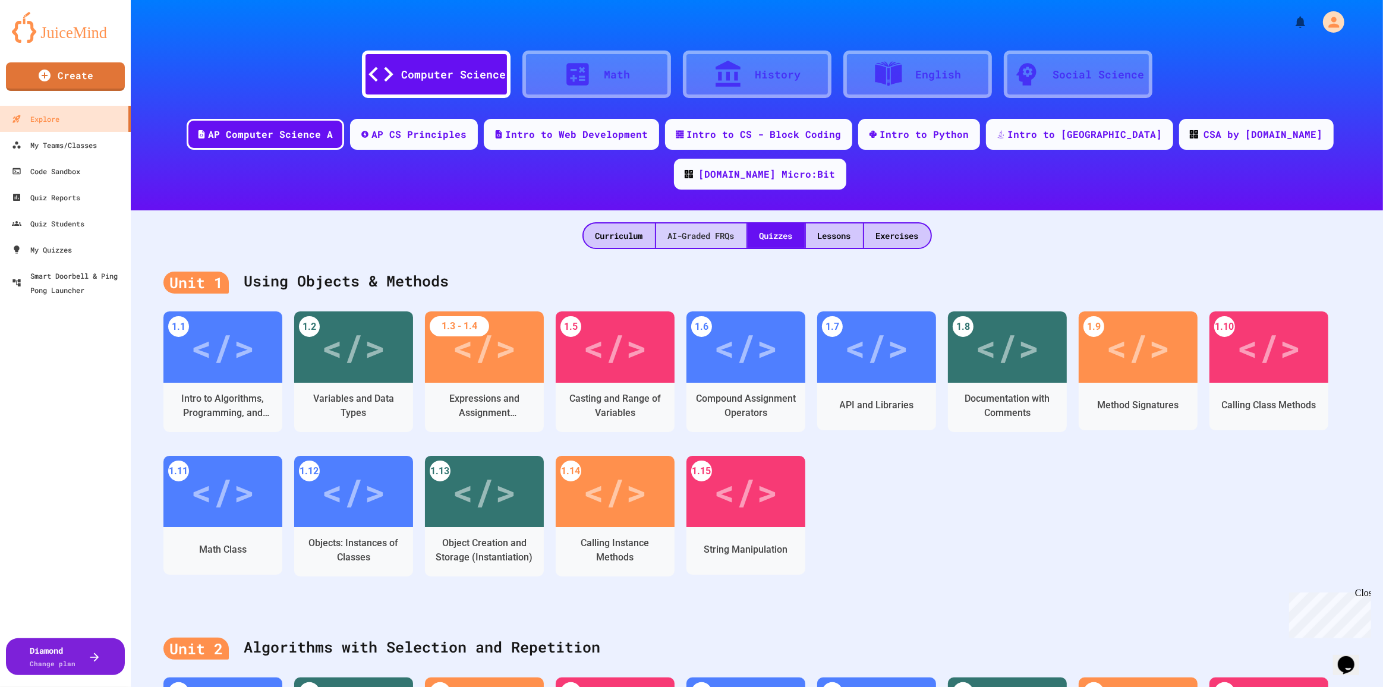
click at [707, 223] on div "AI-Graded FRQs" at bounding box center [701, 235] width 90 height 24
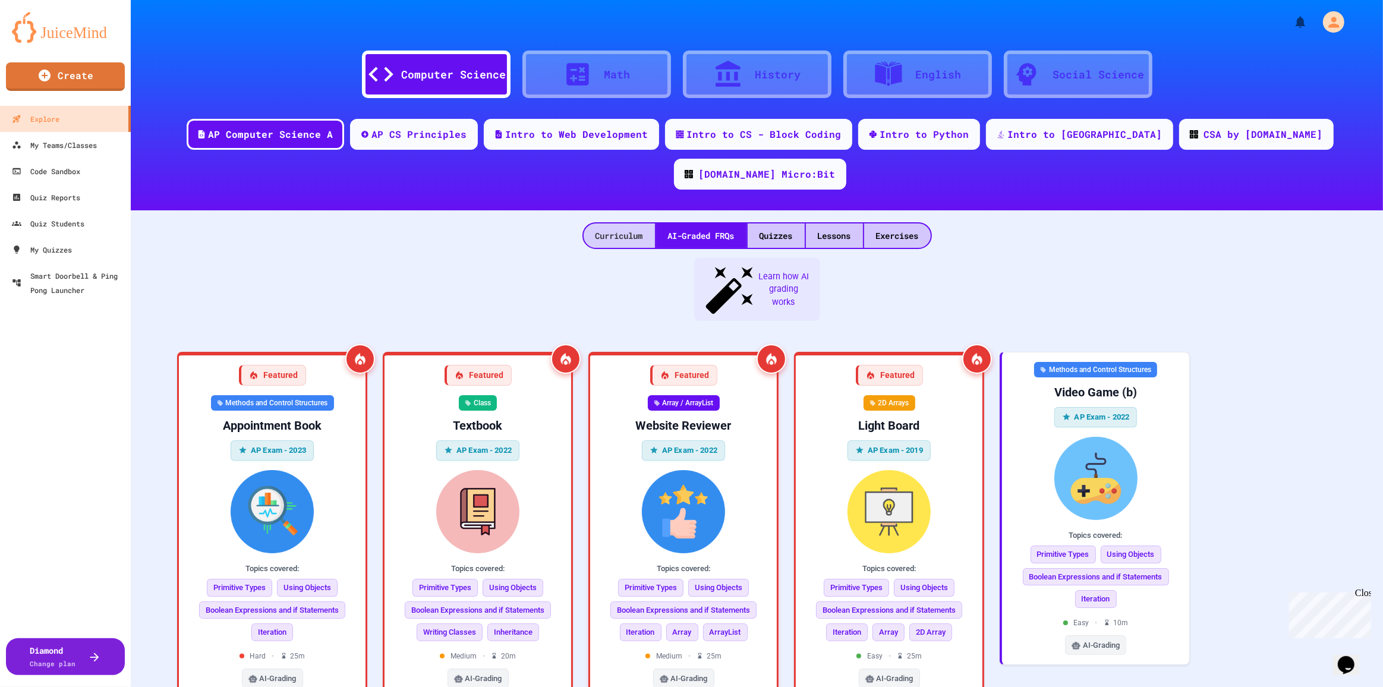
click at [597, 223] on div "Curriculum" at bounding box center [619, 235] width 71 height 24
